Goal: Find specific page/section: Locate a particular part of the current website

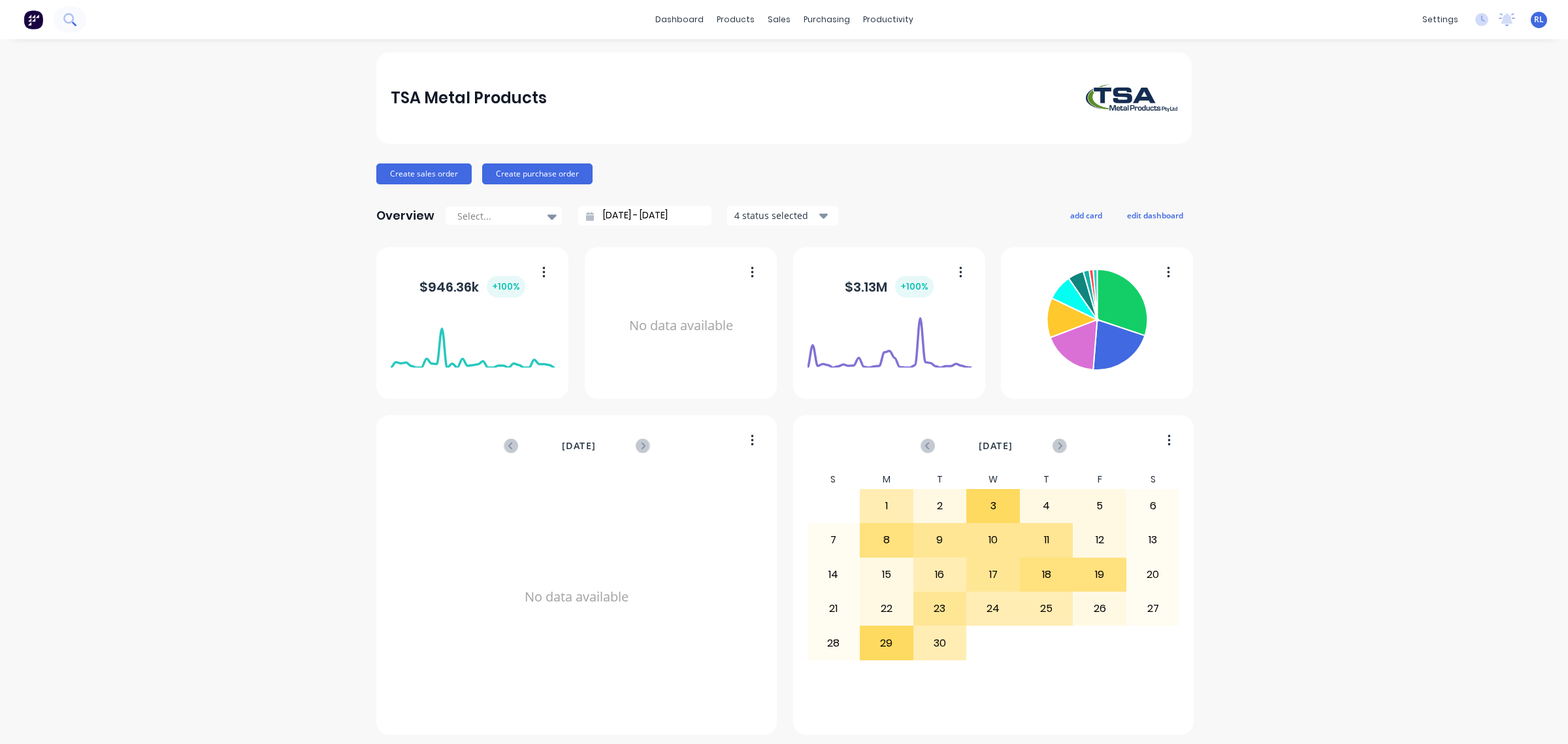
click at [74, 22] on icon at bounding box center [70, 19] width 12 height 12
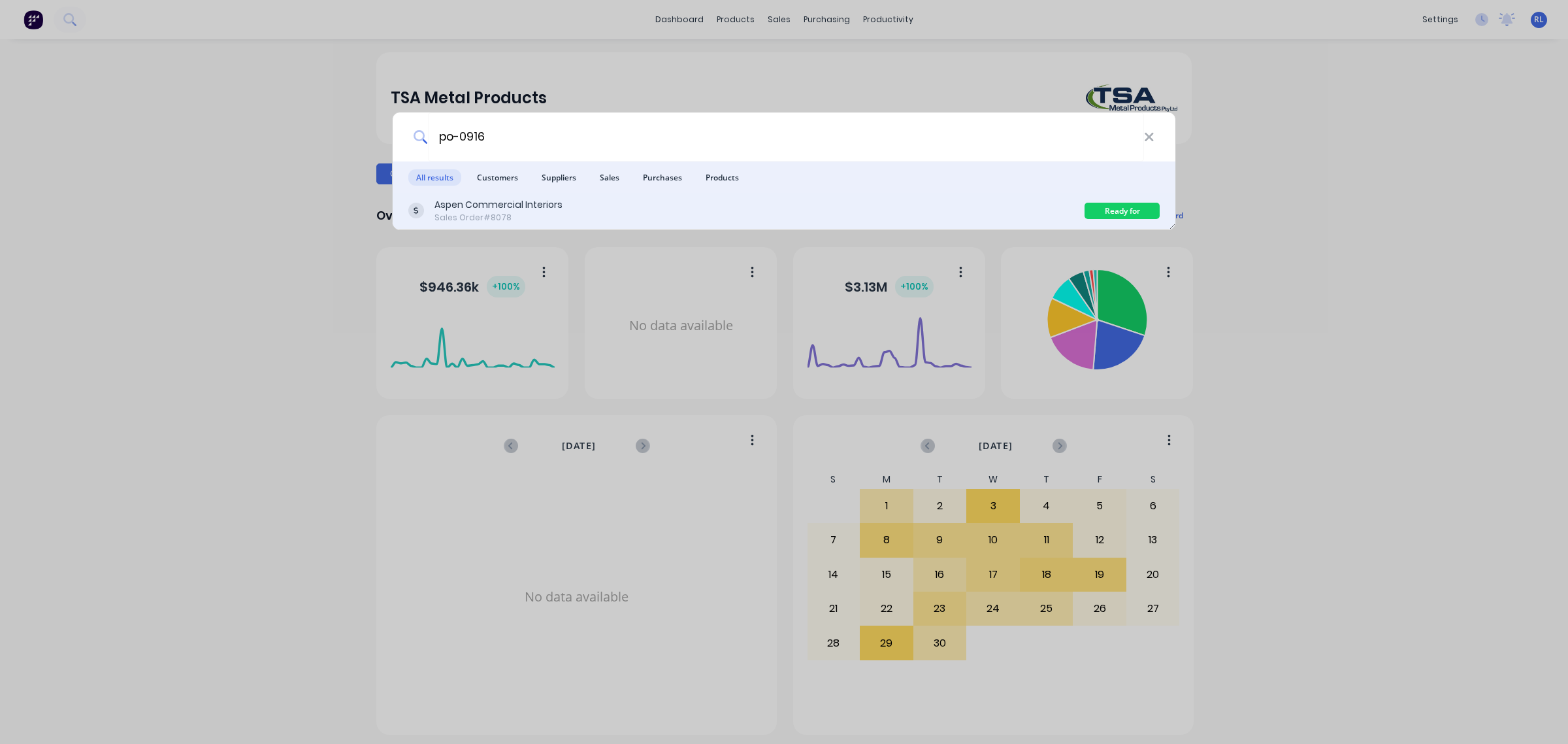
type input "po-0916"
click at [687, 213] on div "Aspen Commercial Interiors Sales Order #8078" at bounding box center [746, 211] width 676 height 26
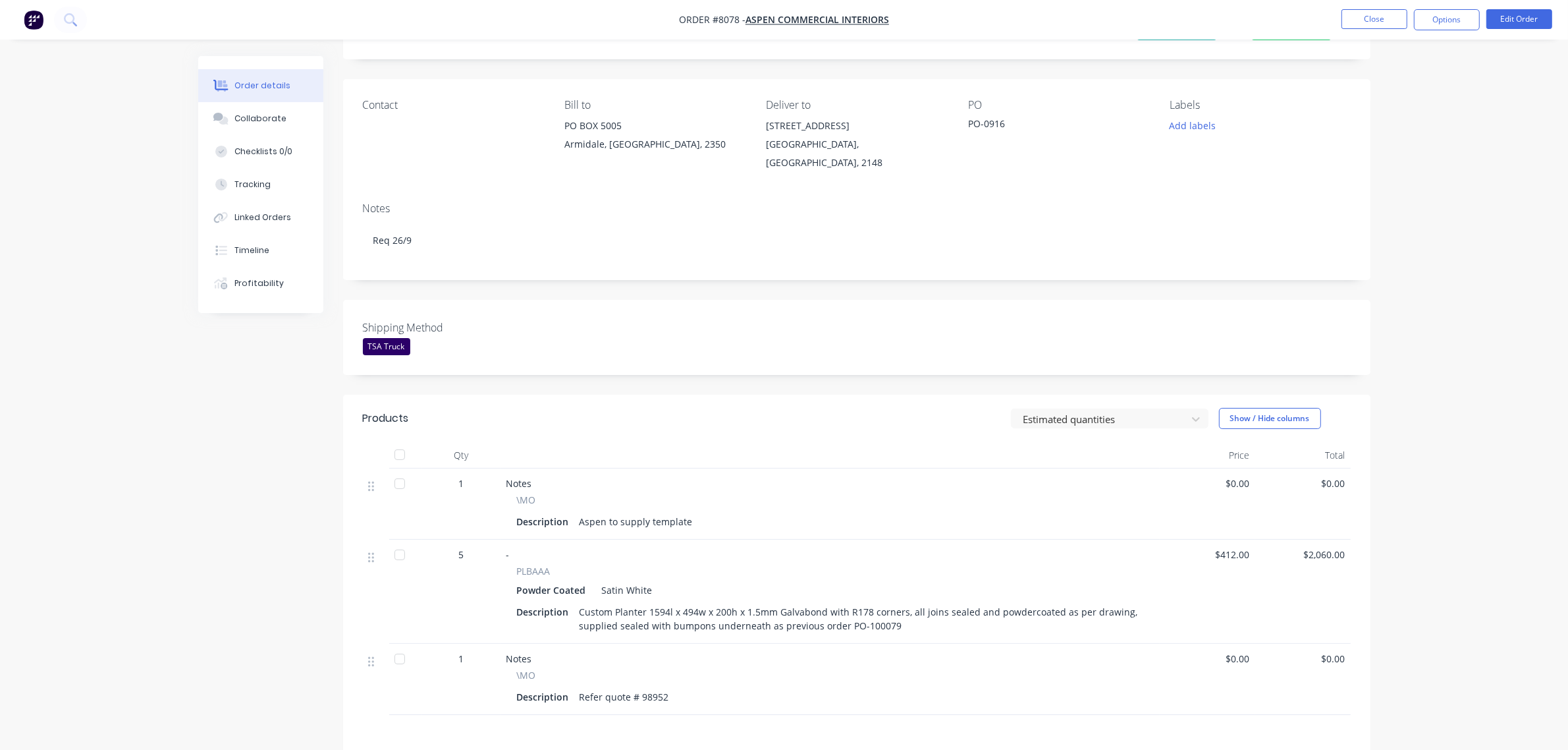
scroll to position [165, 0]
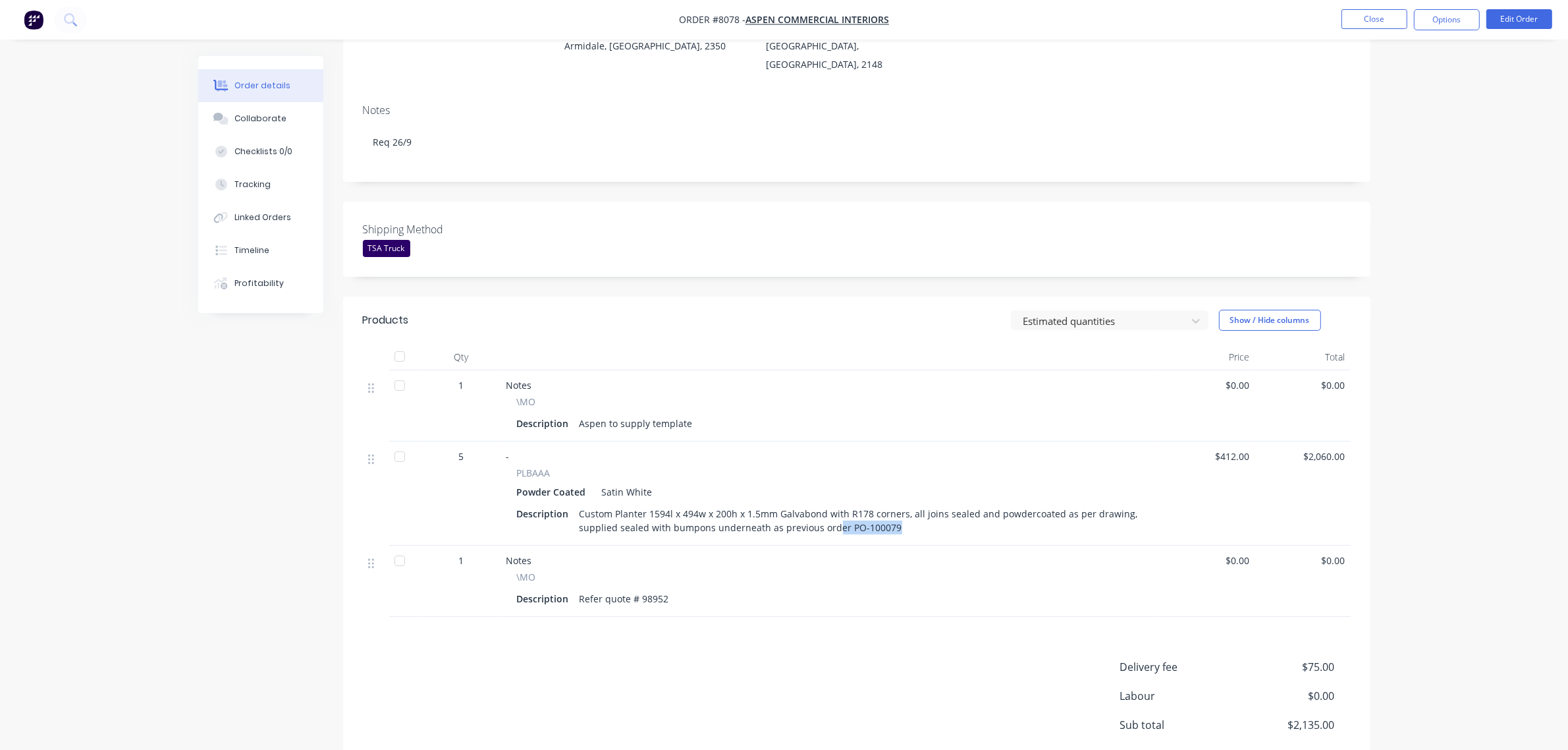
drag, startPoint x: 831, startPoint y: 513, endPoint x: 962, endPoint y: 513, distance: 131.0
click at [962, 513] on div "Custom Planter 1594l x 494w x 200h x 1.5mm Galvabond with R178 corners, all joi…" at bounding box center [859, 521] width 570 height 33
click at [960, 514] on div "Custom Planter 1594l x 494w x 200h x 1.5mm Galvabond with R178 corners, all joi…" at bounding box center [859, 521] width 570 height 33
drag, startPoint x: 653, startPoint y: 503, endPoint x: 969, endPoint y: 521, distance: 316.5
click at [969, 521] on div "Custom Planter 1594l x 494w x 200h x 1.5mm Galvabond with R178 corners, all joi…" at bounding box center [859, 521] width 570 height 33
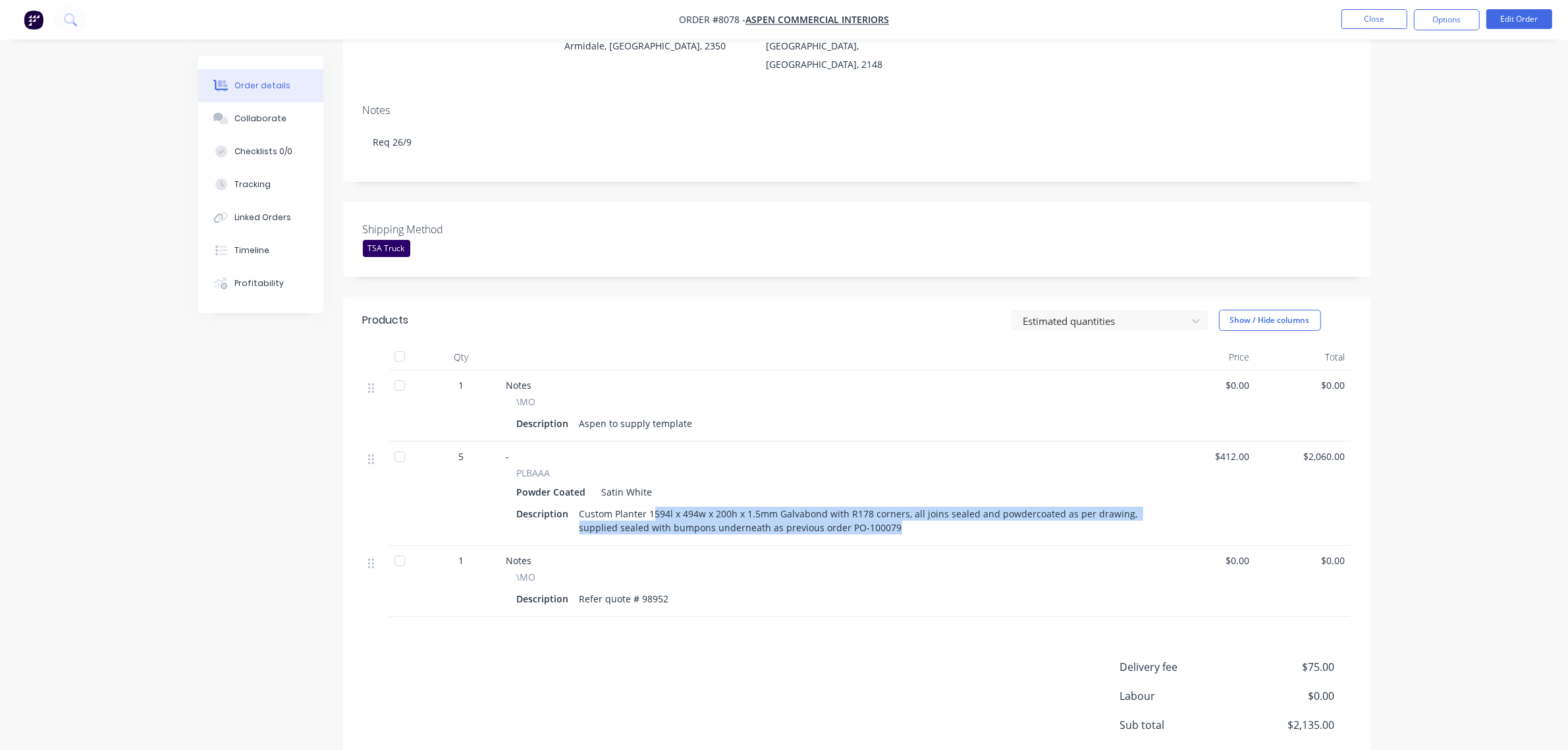
click at [969, 521] on div "Custom Planter 1594l x 494w x 200h x 1.5mm Galvabond with R178 corners, all joi…" at bounding box center [859, 521] width 570 height 33
drag, startPoint x: 824, startPoint y: 511, endPoint x: 949, endPoint y: 515, distance: 125.1
click at [949, 515] on div "Custom Planter 1594l x 494w x 200h x 1.5mm Galvabond with R178 corners, all joi…" at bounding box center [859, 521] width 570 height 33
drag, startPoint x: 890, startPoint y: 515, endPoint x: 841, endPoint y: 514, distance: 49.0
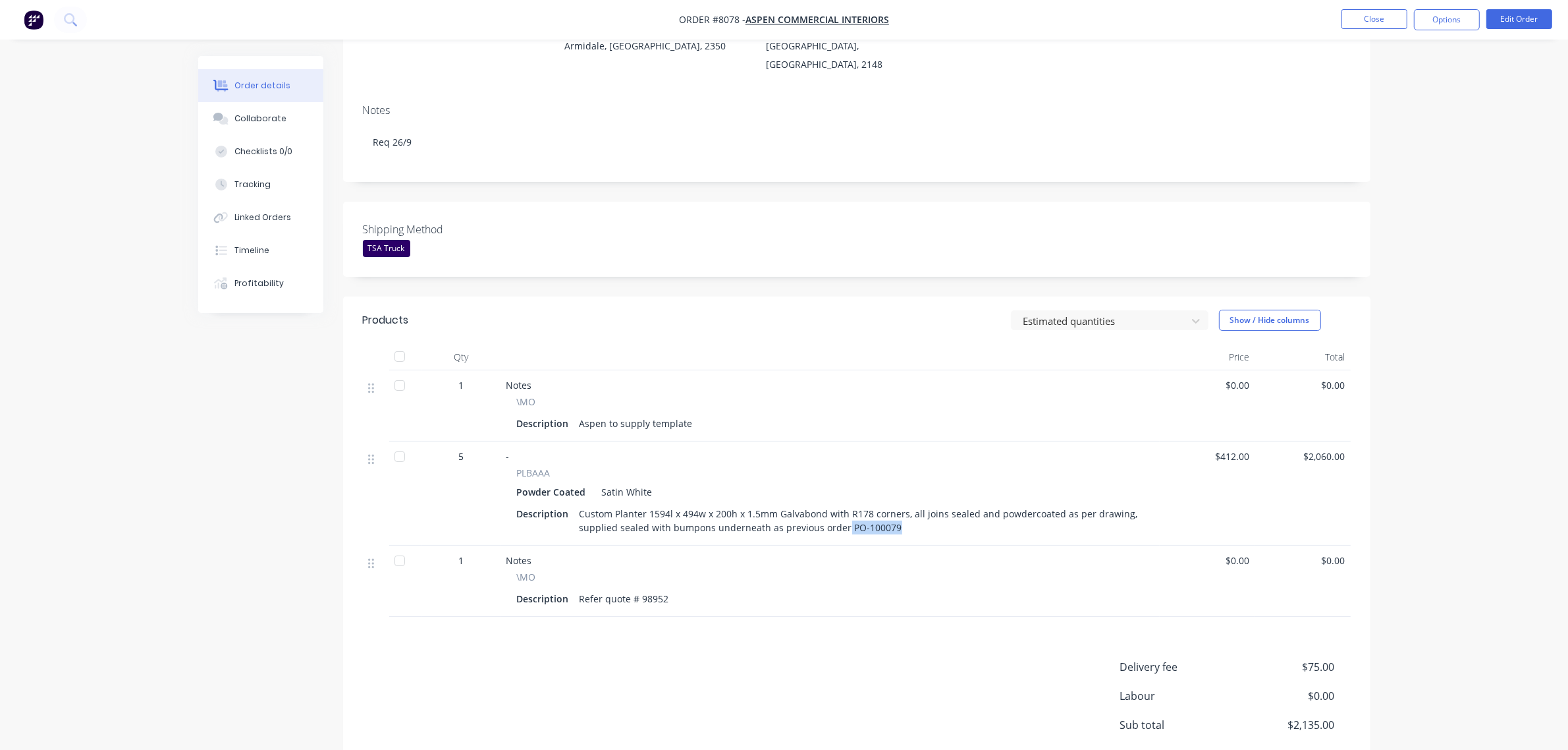
click at [841, 514] on div "Custom Planter 1594l x 494w x 200h x 1.5mm Galvabond with R178 corners, all joi…" at bounding box center [859, 521] width 570 height 33
click at [854, 511] on div "Custom Planter 1594l x 494w x 200h x 1.5mm Galvabond with R178 corners, all joi…" at bounding box center [859, 521] width 570 height 33
drag, startPoint x: 841, startPoint y: 516, endPoint x: 901, endPoint y: 517, distance: 60.0
click at [901, 517] on div "Custom Planter 1594l x 494w x 200h x 1.5mm Galvabond with R178 corners, all joi…" at bounding box center [859, 521] width 570 height 33
click at [894, 514] on div "Custom Planter 1594l x 494w x 200h x 1.5mm Galvabond with R178 corners, all joi…" at bounding box center [859, 521] width 570 height 33
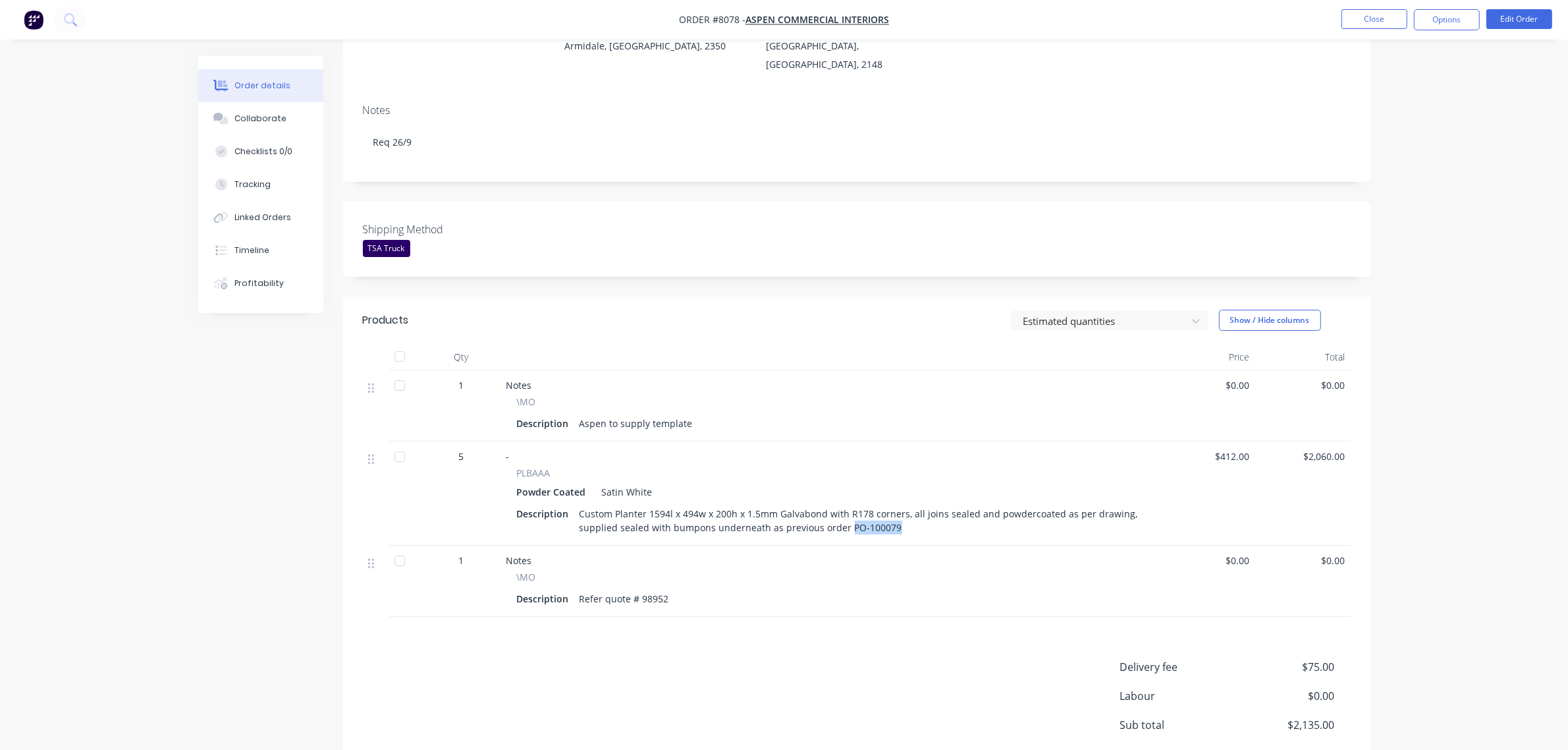
drag, startPoint x: 900, startPoint y: 512, endPoint x: 843, endPoint y: 519, distance: 57.4
click at [843, 519] on div "Custom Planter 1594l x 494w x 200h x 1.5mm Galvabond with R178 corners, all joi…" at bounding box center [859, 521] width 570 height 33
copy div "PO-100079"
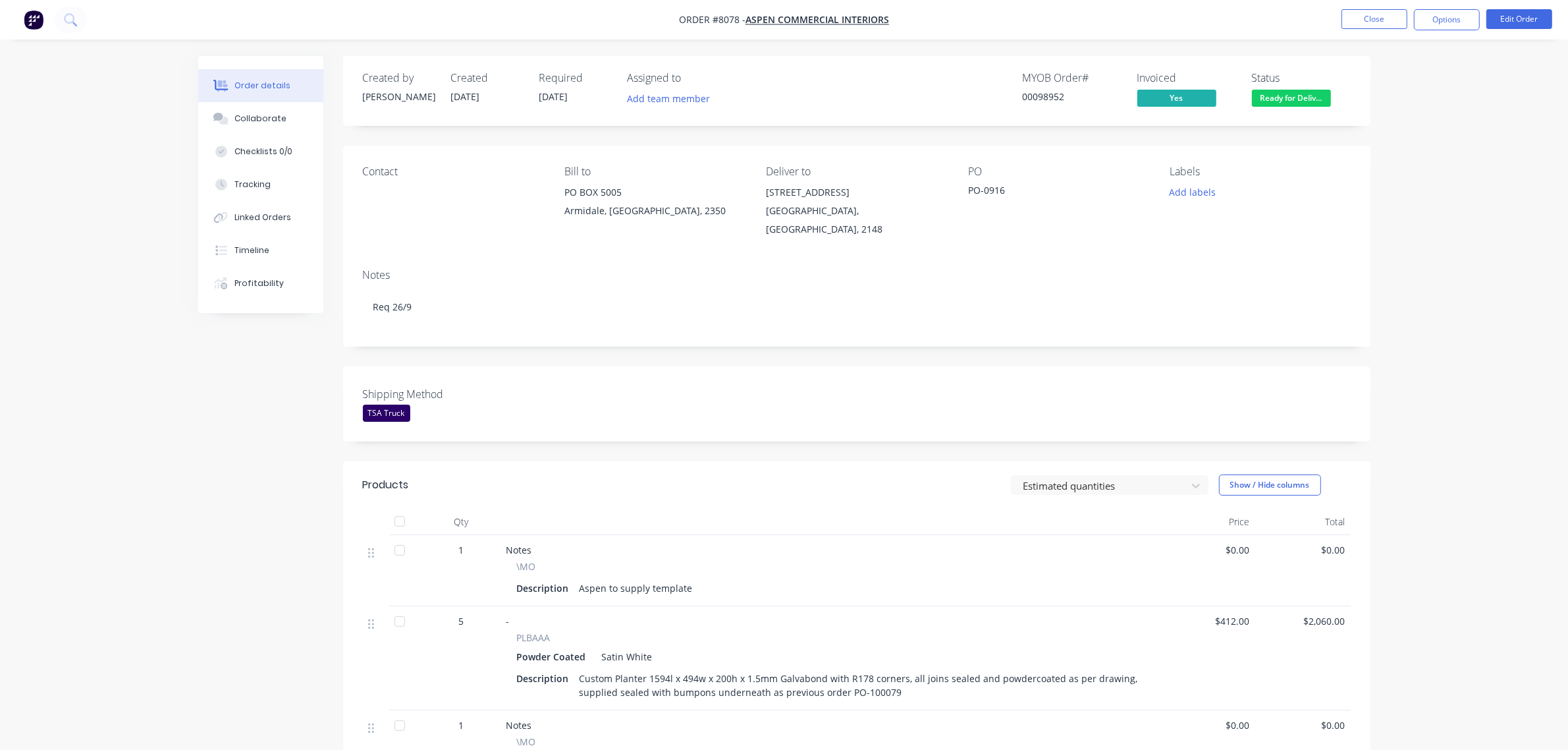
drag, startPoint x: 288, startPoint y: 85, endPoint x: 194, endPoint y: 443, distance: 370.1
click at [194, 443] on div "Order details Collaborate Checklists 0/0 Tracking Linked Orders Timeline Profit…" at bounding box center [784, 536] width 1198 height 960
drag, startPoint x: 268, startPoint y: 122, endPoint x: 161, endPoint y: 298, distance: 206.0
click at [161, 298] on div "Order details Collaborate Checklists 0/0 Tracking Linked Orders Timeline Profit…" at bounding box center [784, 508] width 1568 height 1016
drag, startPoint x: 1394, startPoint y: 24, endPoint x: 1459, endPoint y: 116, distance: 112.6
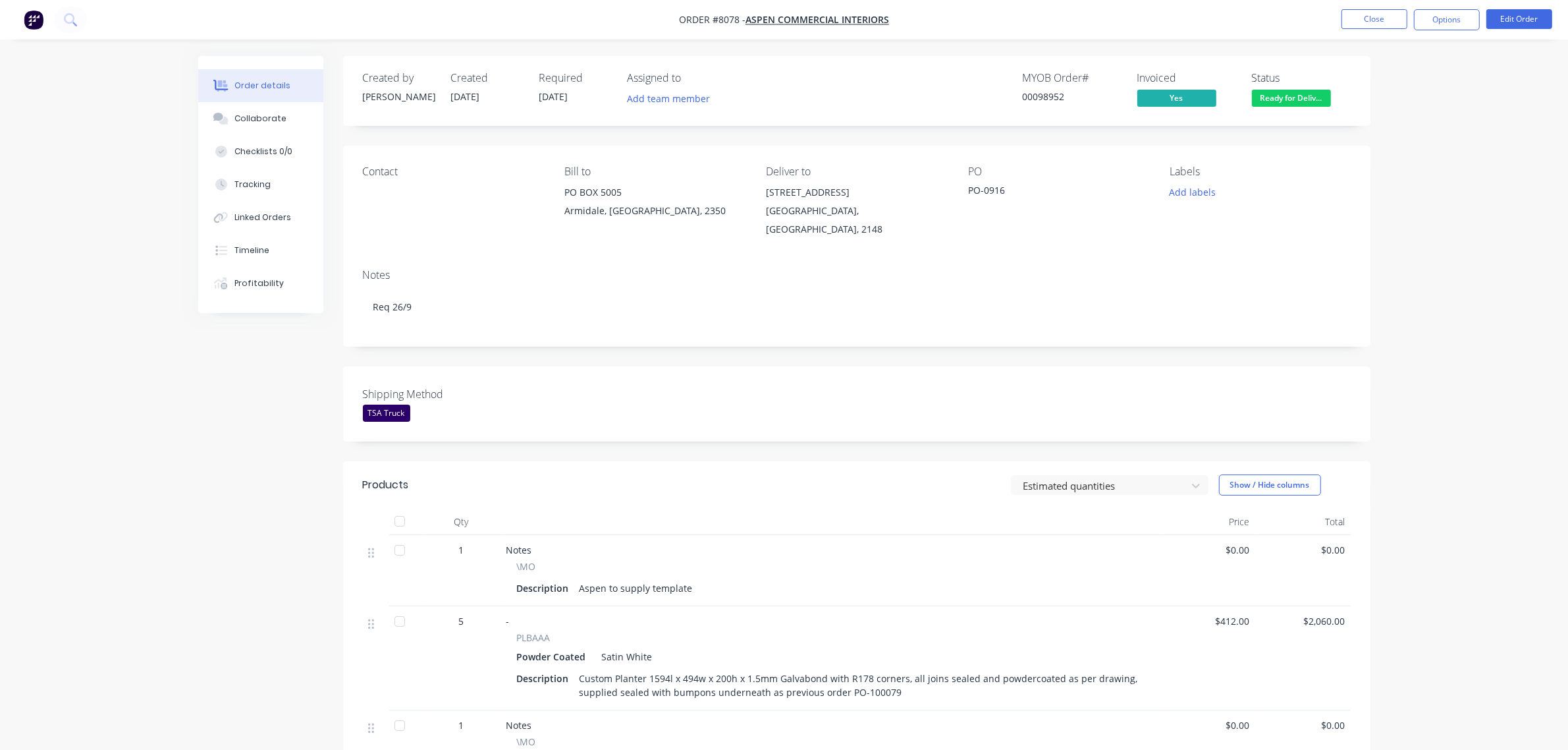
click at [1460, 112] on div "Order details Collaborate Checklists 0/0 Tracking Linked Orders Timeline Profit…" at bounding box center [784, 508] width 1568 height 1016
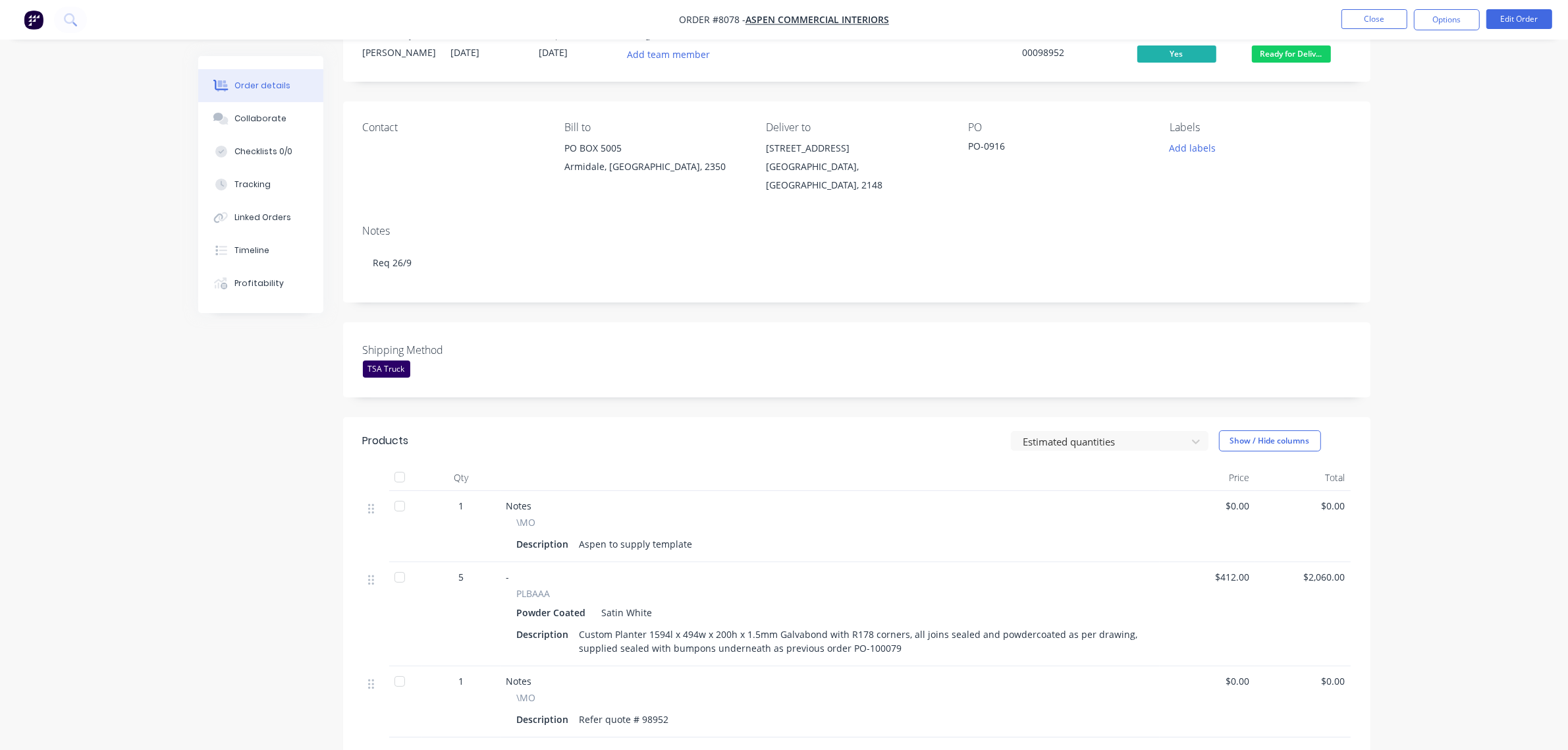
scroll to position [83, 0]
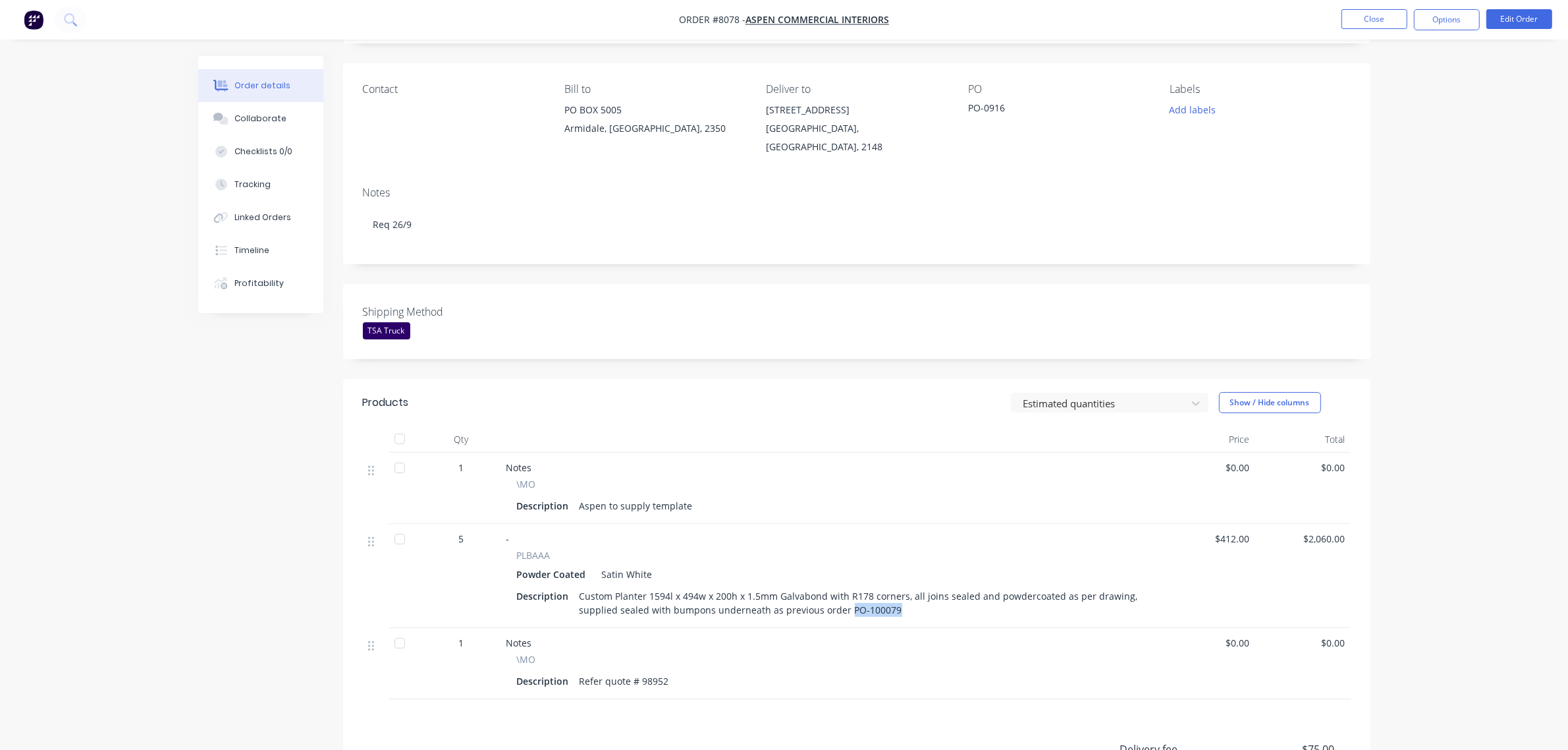
drag, startPoint x: 894, startPoint y: 601, endPoint x: 843, endPoint y: 599, distance: 51.0
click at [843, 599] on div "Custom Planter 1594l x 494w x 200h x 1.5mm Galvabond with R178 corners, all joi…" at bounding box center [859, 603] width 570 height 33
copy div "PO-100079"
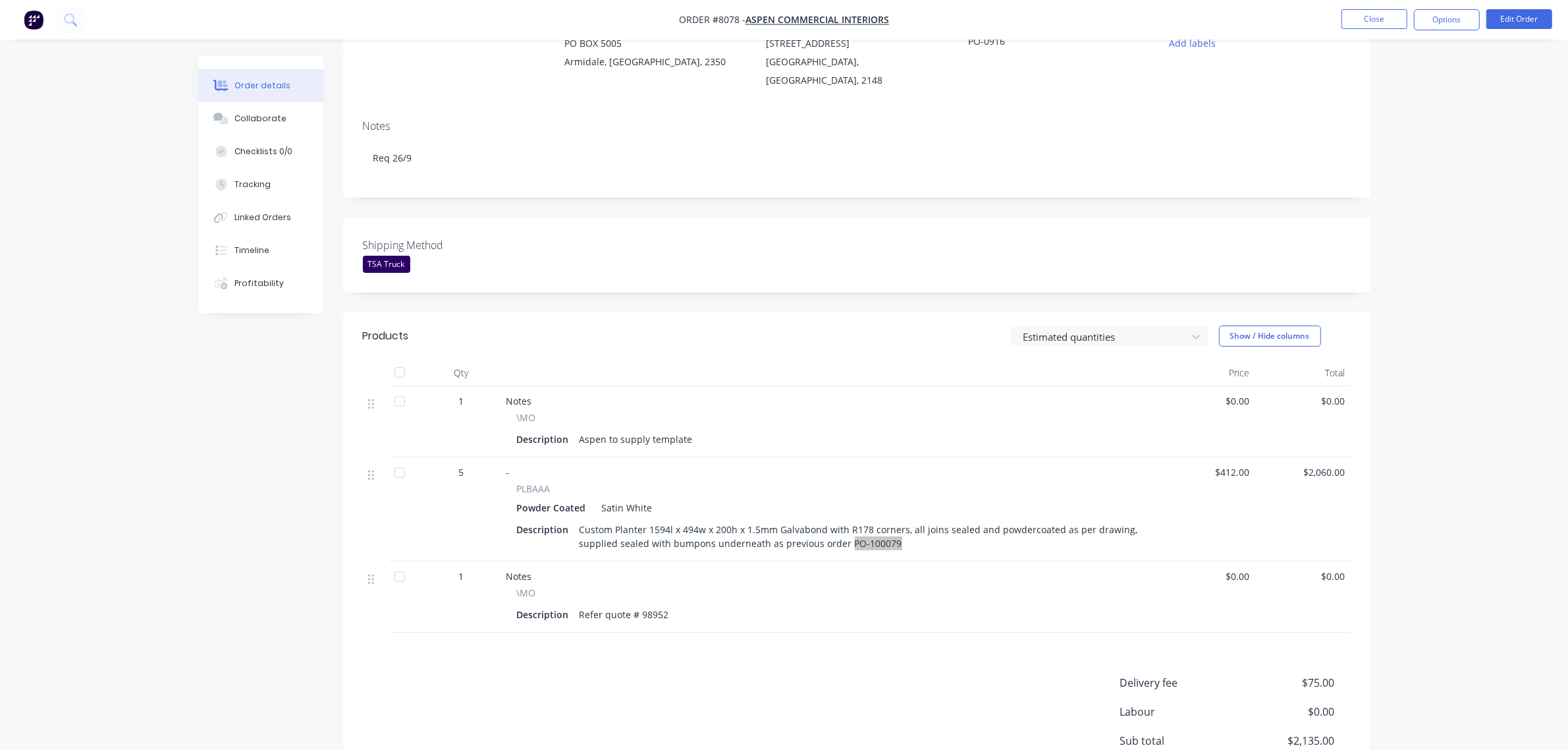
scroll to position [87, 0]
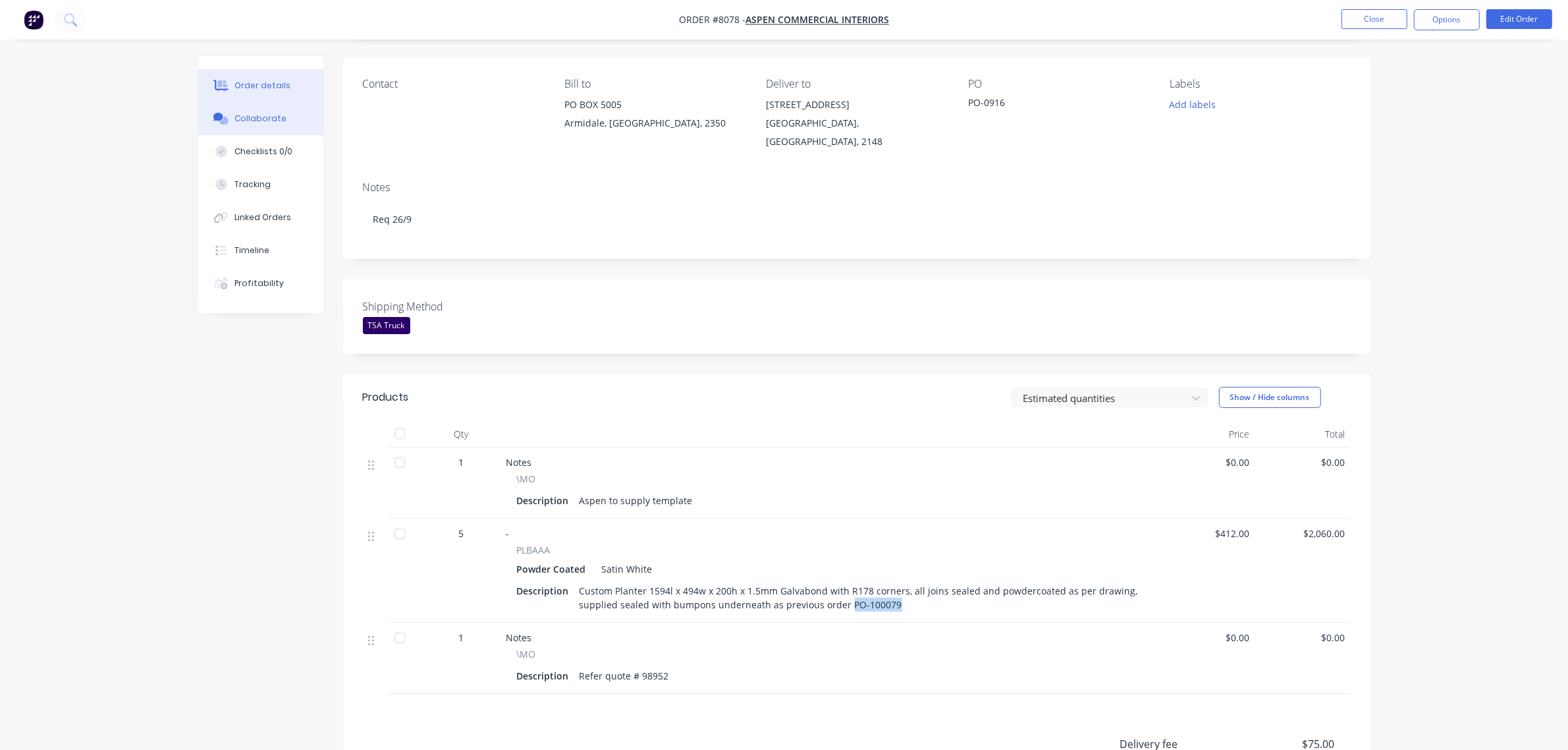
click at [278, 124] on div "Collaborate" at bounding box center [260, 118] width 52 height 12
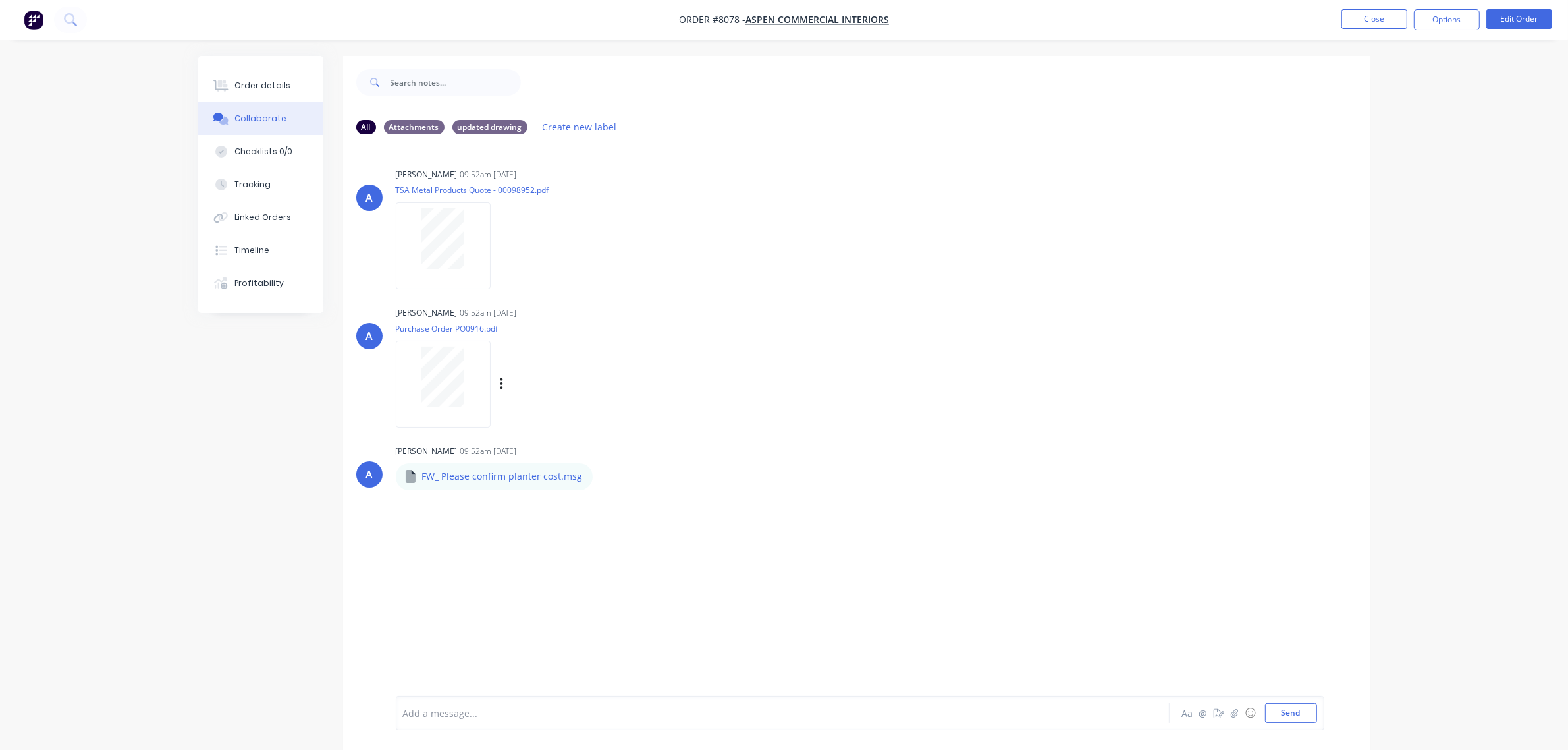
click at [465, 407] on div at bounding box center [443, 384] width 95 height 87
click at [488, 478] on p "FW_ Please confirm planter cost.msg" at bounding box center [502, 476] width 161 height 13
click at [603, 473] on button "button" at bounding box center [604, 476] width 5 height 19
click at [699, 511] on button "Download" at bounding box center [690, 511] width 148 height 30
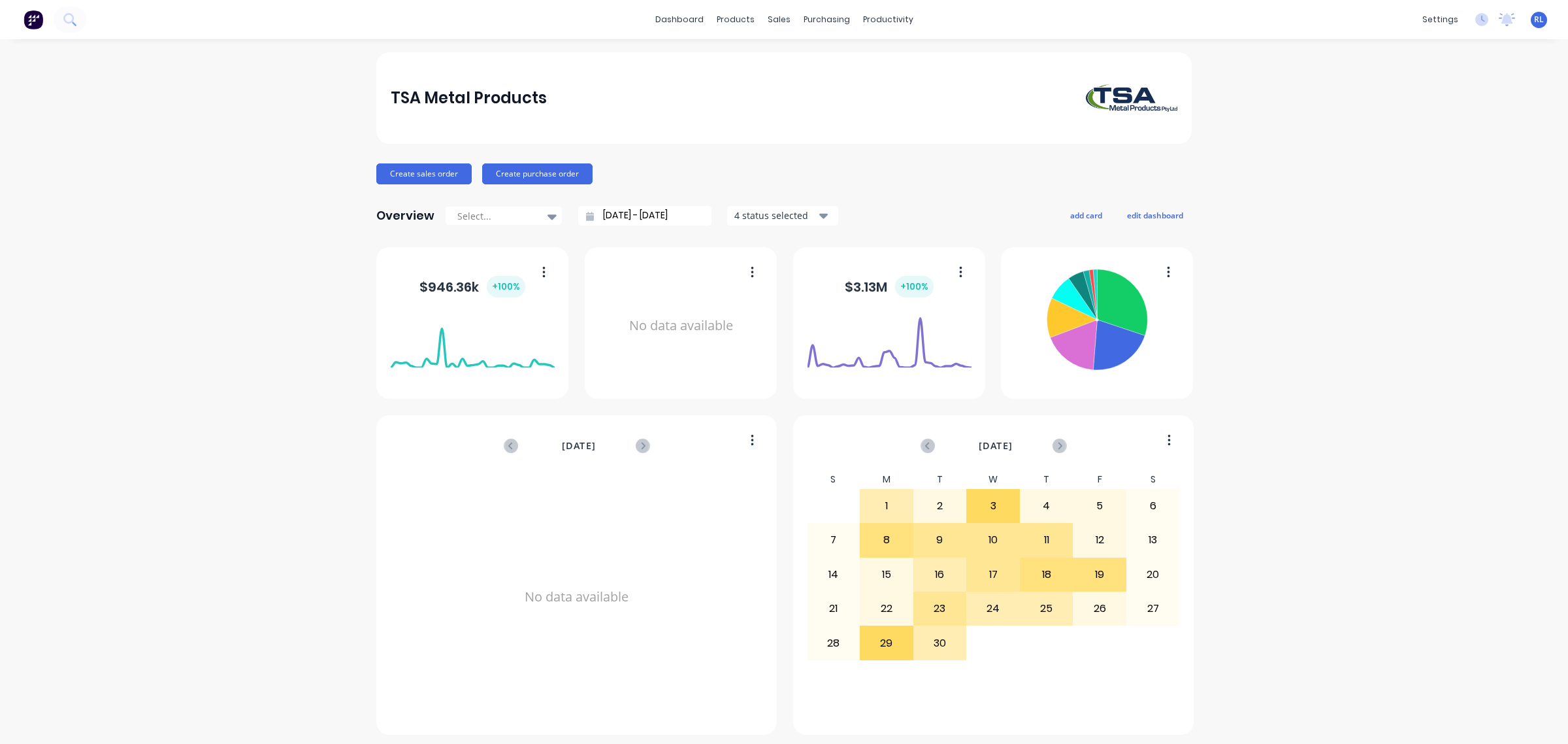
click at [70, 18] on icon at bounding box center [70, 19] width 12 height 12
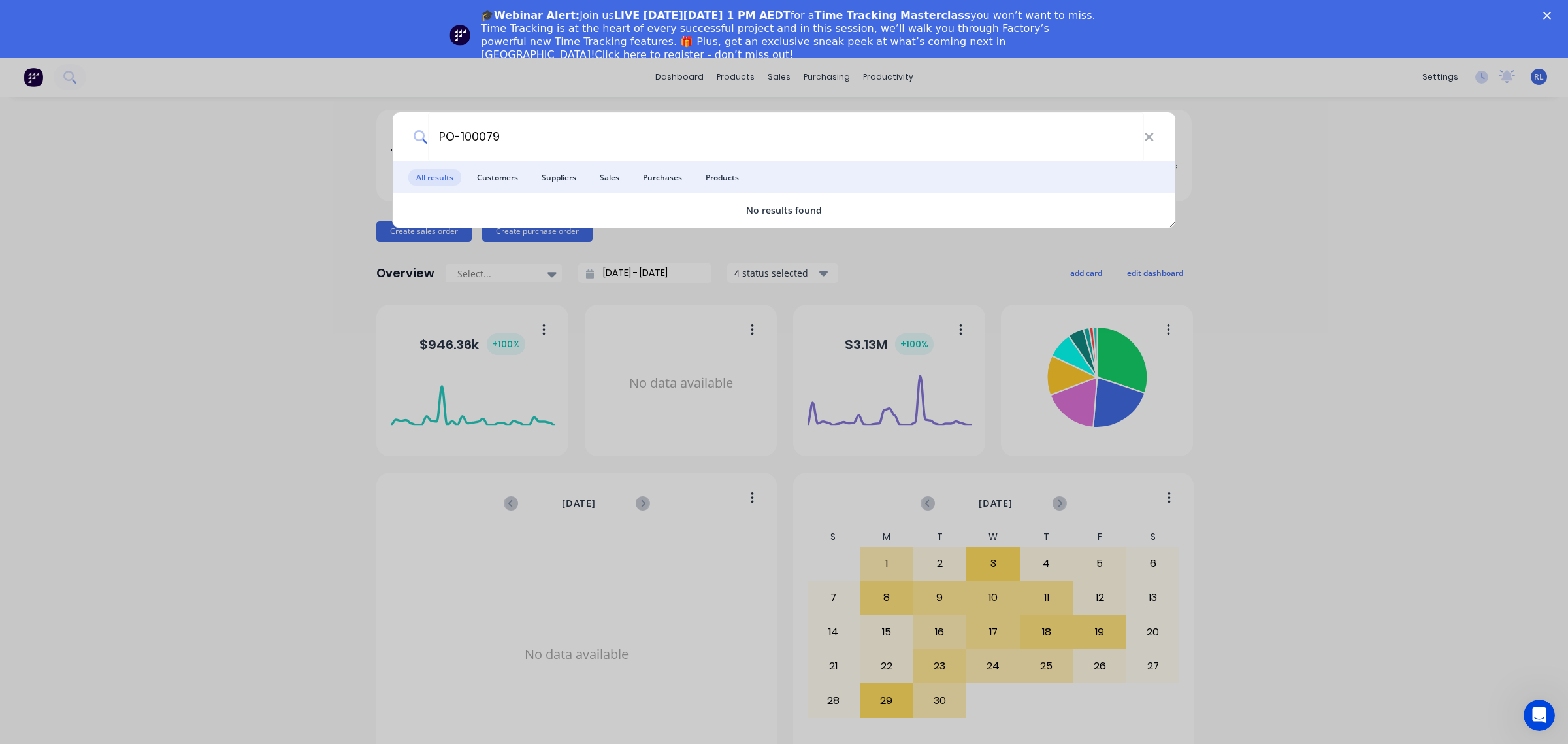
type input "PO-100079"
drag, startPoint x: 1154, startPoint y: 137, endPoint x: 1106, endPoint y: 135, distance: 48.0
click at [1154, 137] on div "PO-100079" at bounding box center [784, 136] width 782 height 49
click at [1152, 140] on div "PO-100079" at bounding box center [784, 136] width 782 height 49
click at [1146, 138] on icon at bounding box center [1149, 137] width 10 height 14
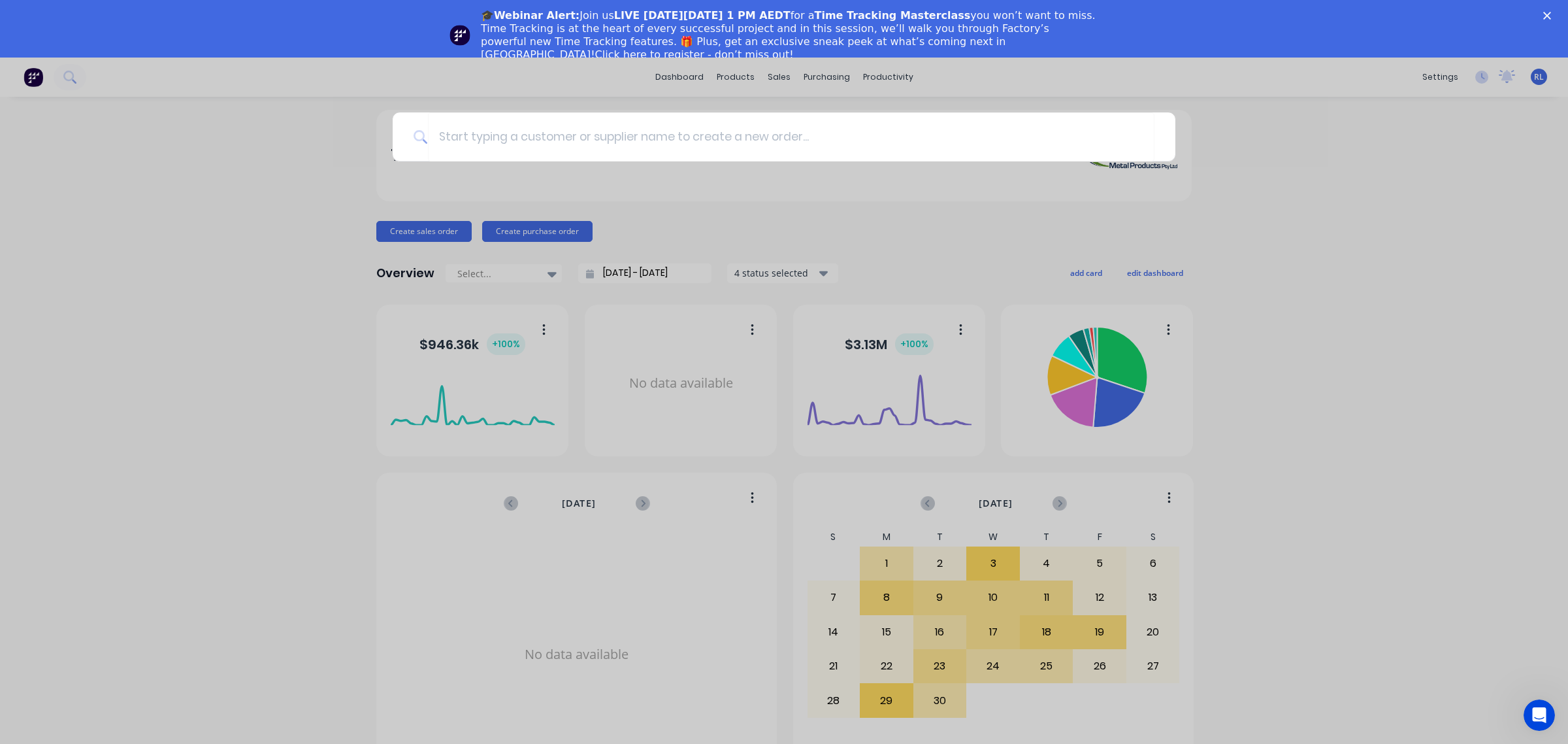
click at [772, 77] on div at bounding box center [784, 372] width 1568 height 744
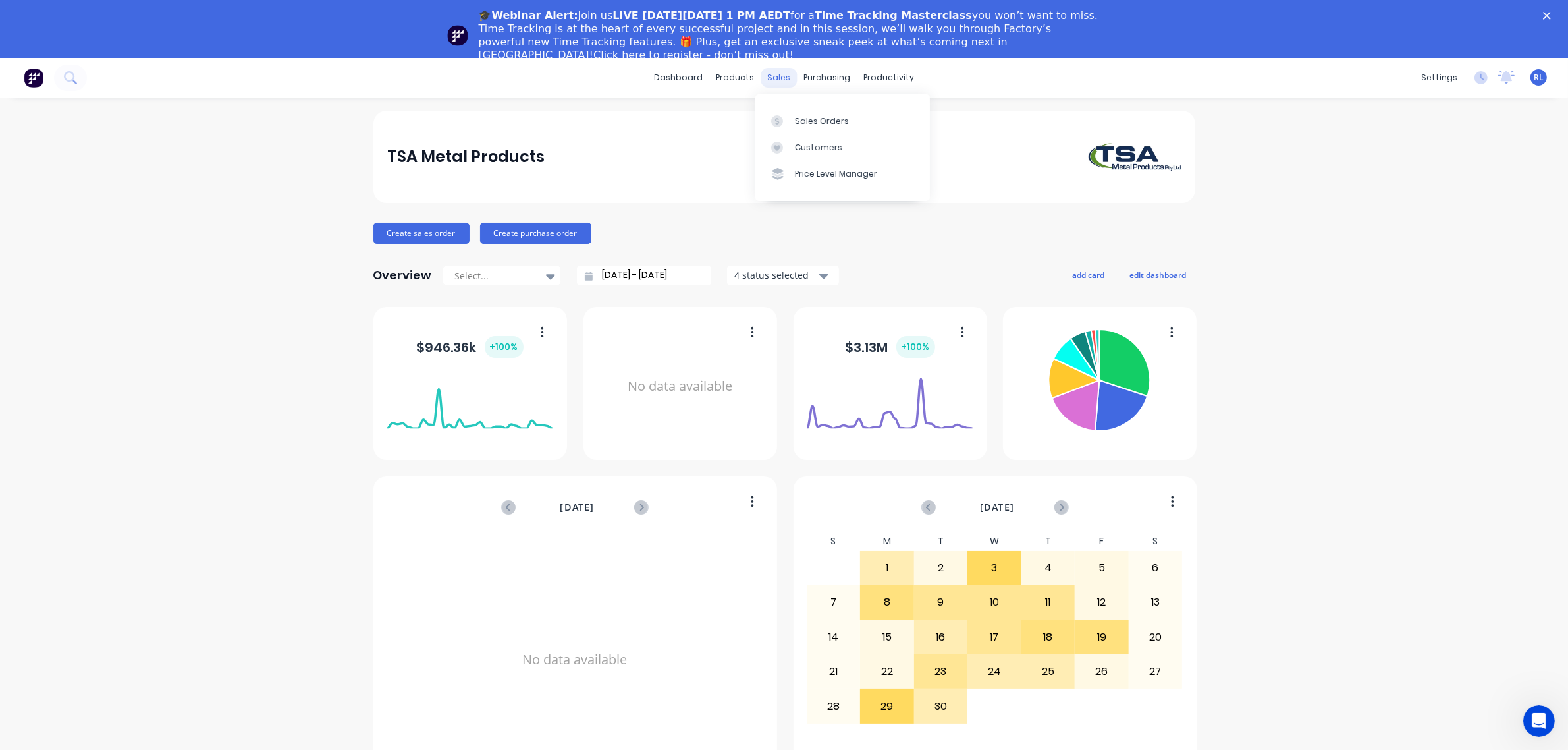
click at [776, 80] on div "sales" at bounding box center [779, 78] width 36 height 20
click at [836, 118] on div "Sales Orders" at bounding box center [822, 121] width 54 height 12
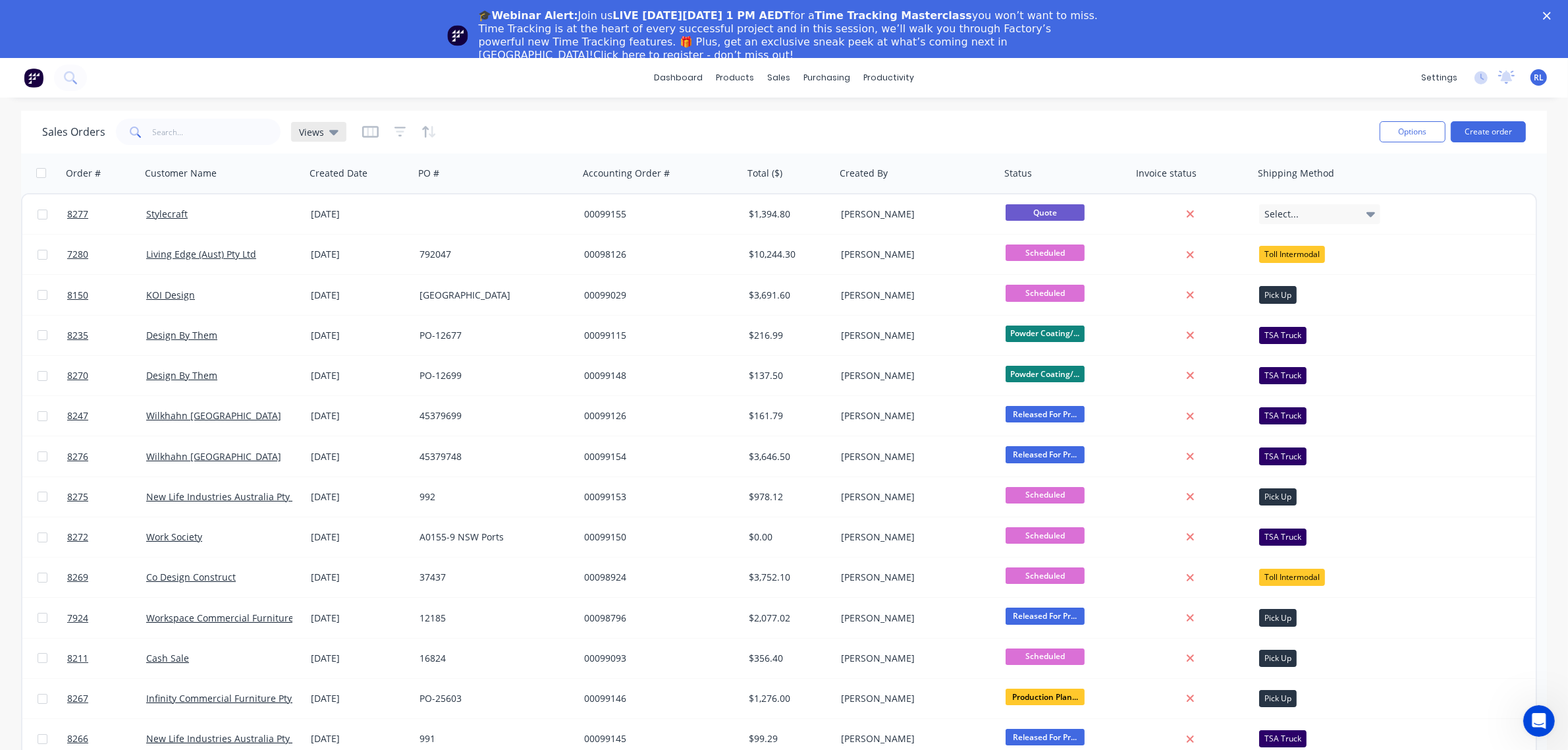
drag, startPoint x: 331, startPoint y: 132, endPoint x: 340, endPoint y: 136, distance: 9.8
click at [334, 134] on icon at bounding box center [334, 132] width 9 height 15
click at [374, 265] on button "Archived" at bounding box center [370, 270] width 150 height 15
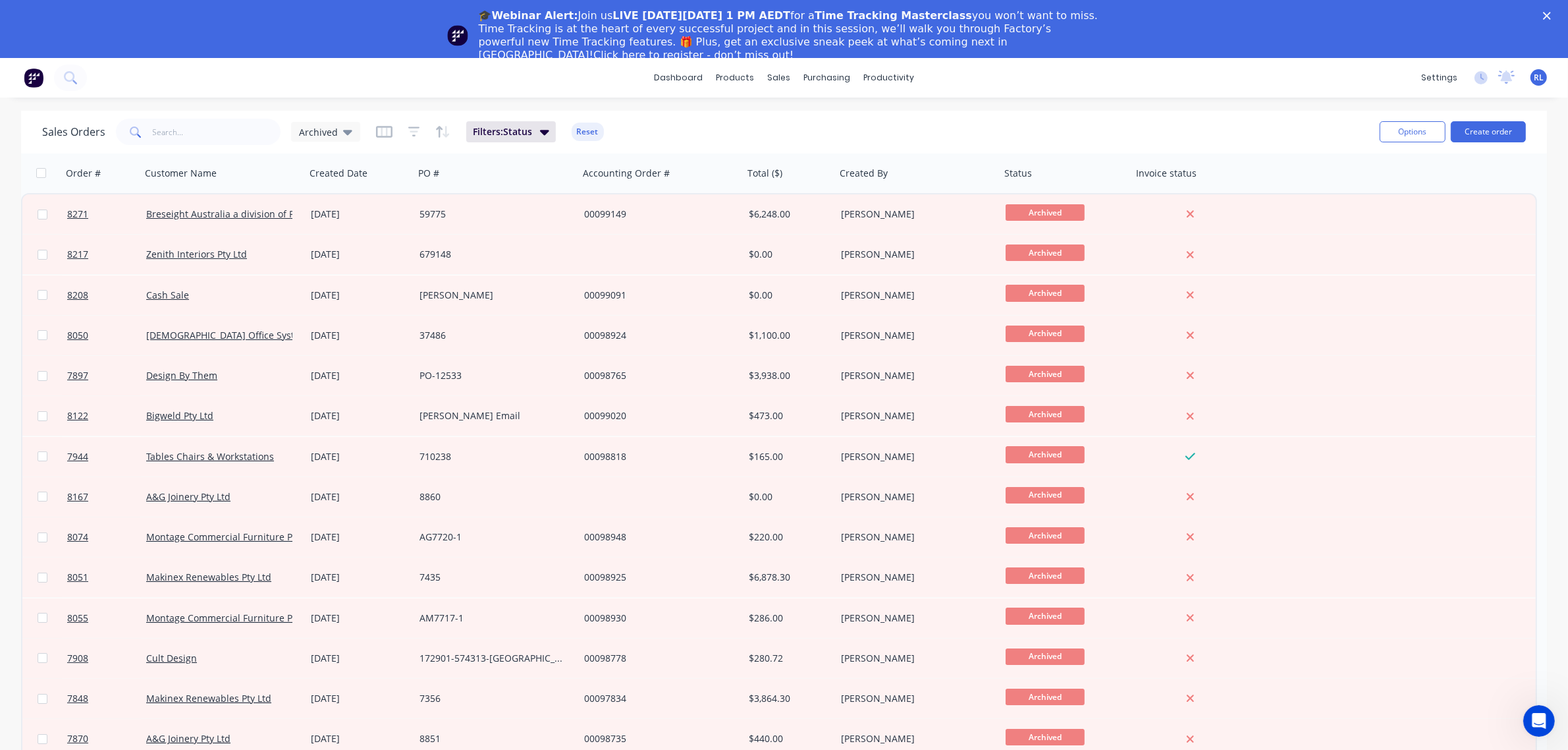
click at [229, 147] on div "Sales Orders Archived Filters: Status Reset" at bounding box center [705, 132] width 1327 height 32
click at [232, 142] on input "text" at bounding box center [217, 132] width 128 height 26
paste input "PO-100079"
type input "PO-100079"
